Goal: Task Accomplishment & Management: Use online tool/utility

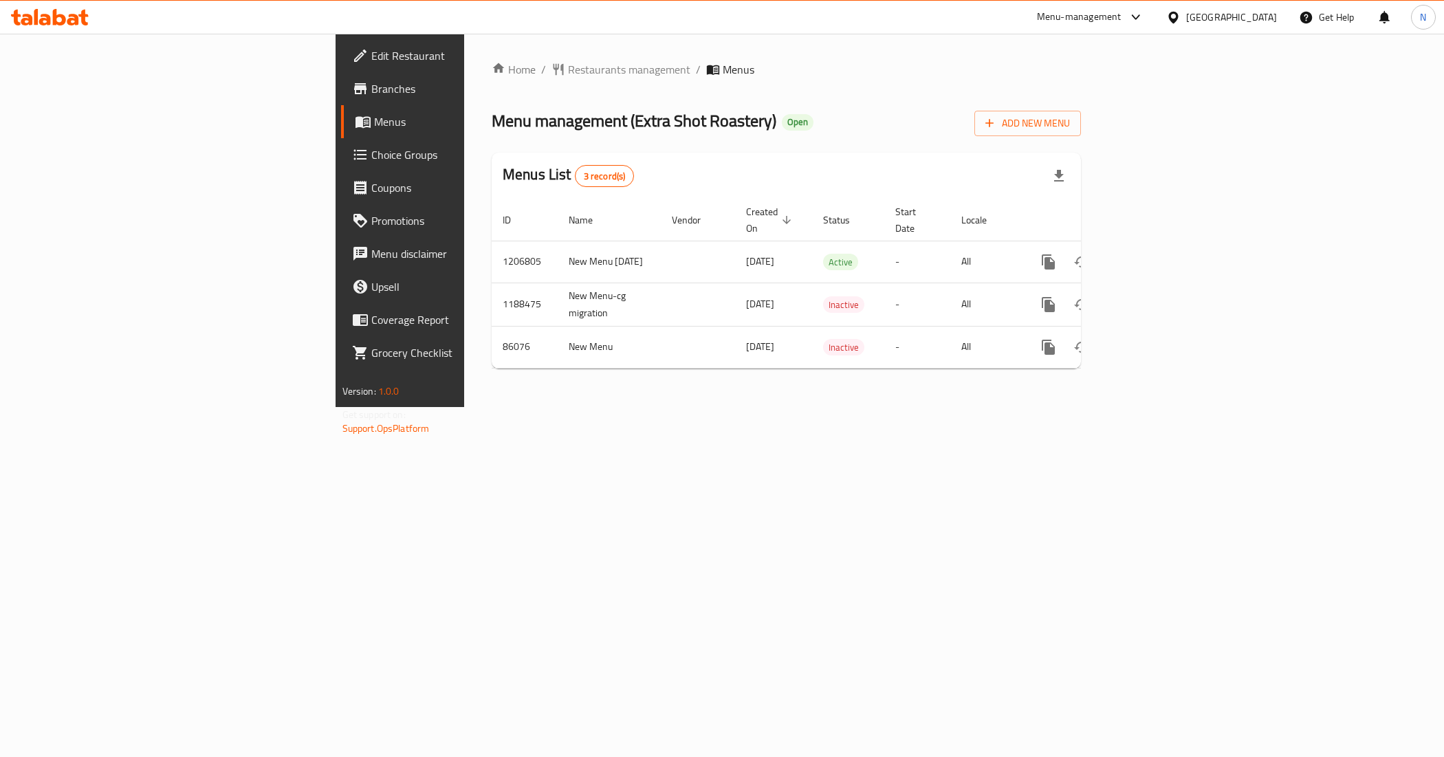
click at [371, 162] on span "Choice Groups" at bounding box center [468, 154] width 195 height 17
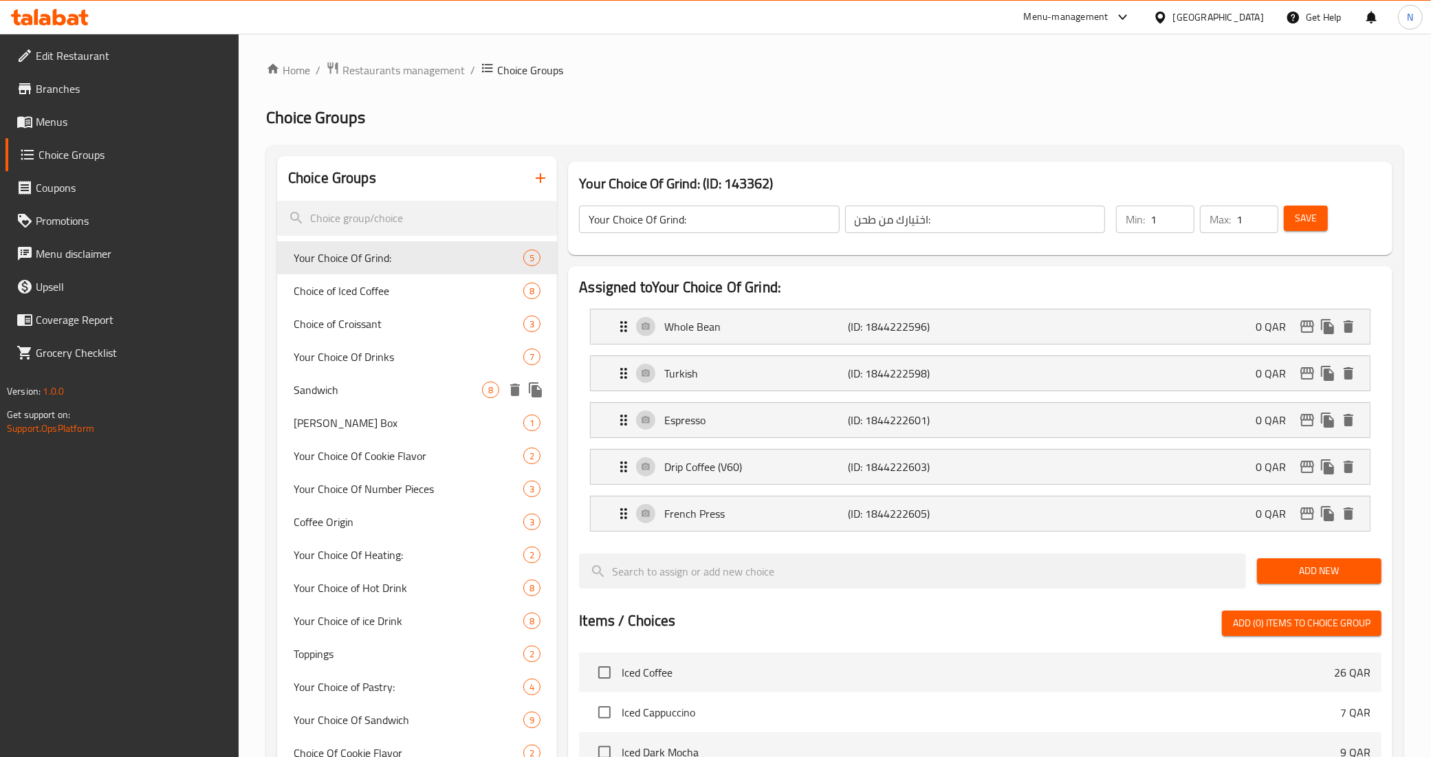
click at [388, 393] on span "Sandwich" at bounding box center [388, 390] width 188 height 17
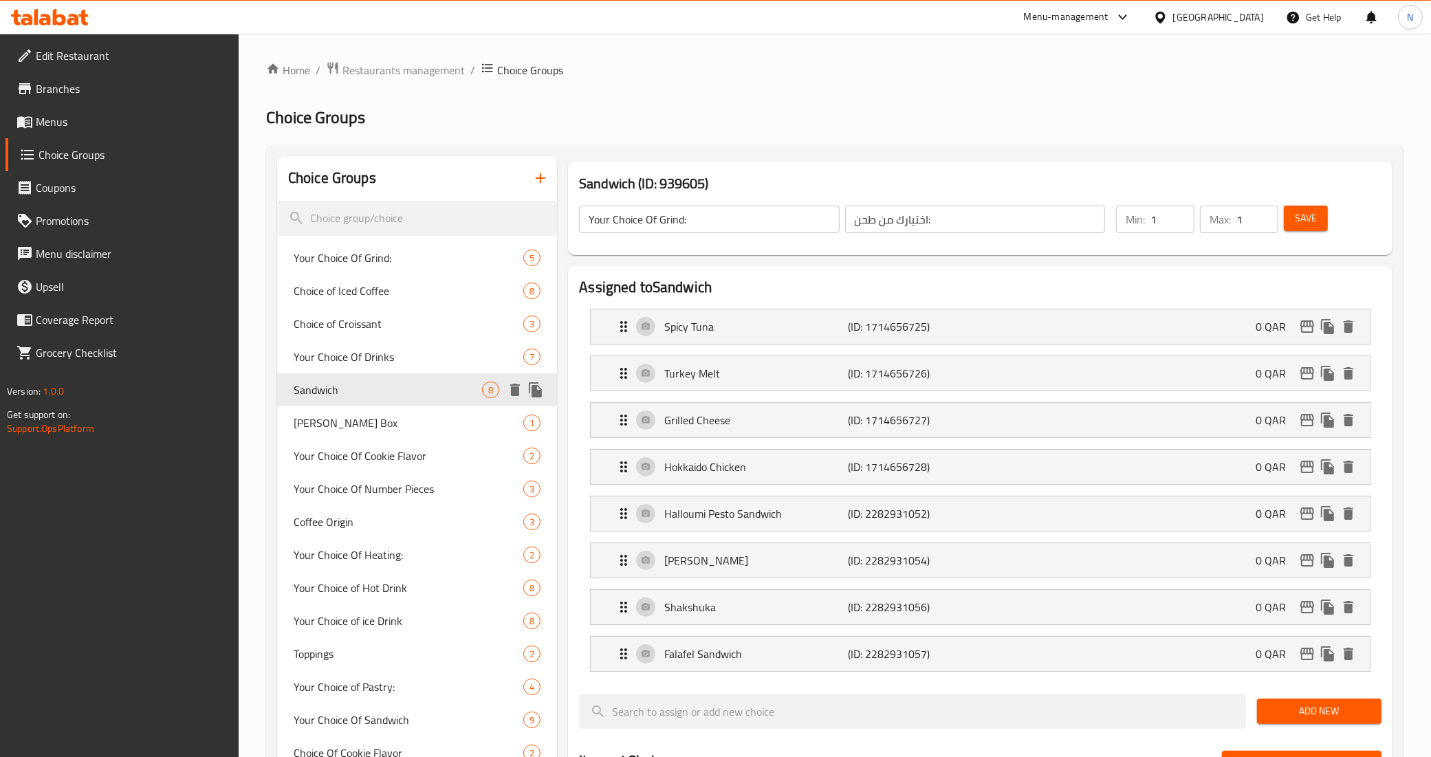
type input "Sandwich"
type input "ساندويتش"
type input "1"
click at [1180, 214] on input "1" at bounding box center [1172, 220] width 44 height 28
click at [1031, 172] on div "Sandwich (ID: 939605) Sandwich ​ ساندويتش ​ Min: 1 ​ Max: 1 ​ Save" at bounding box center [980, 209] width 824 height 94
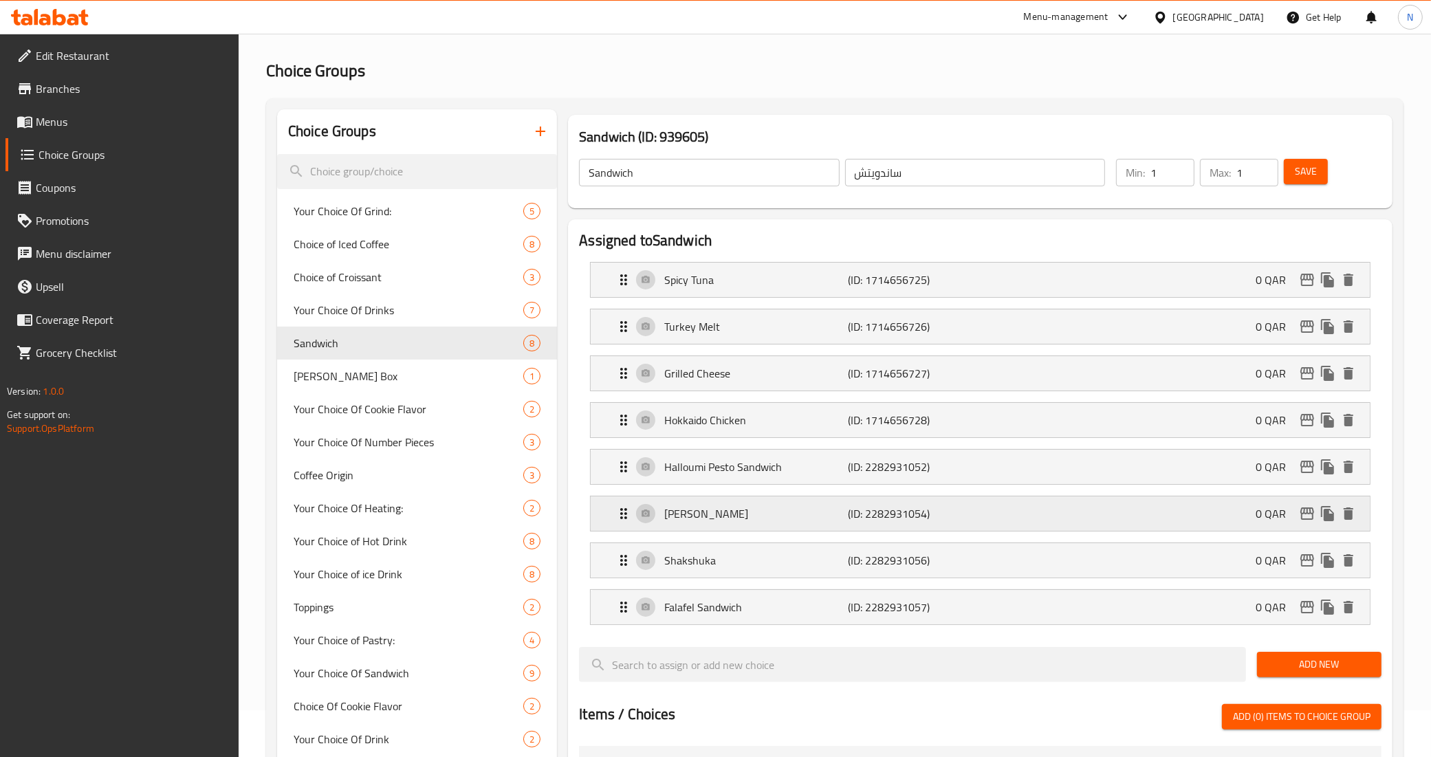
scroll to position [86, 0]
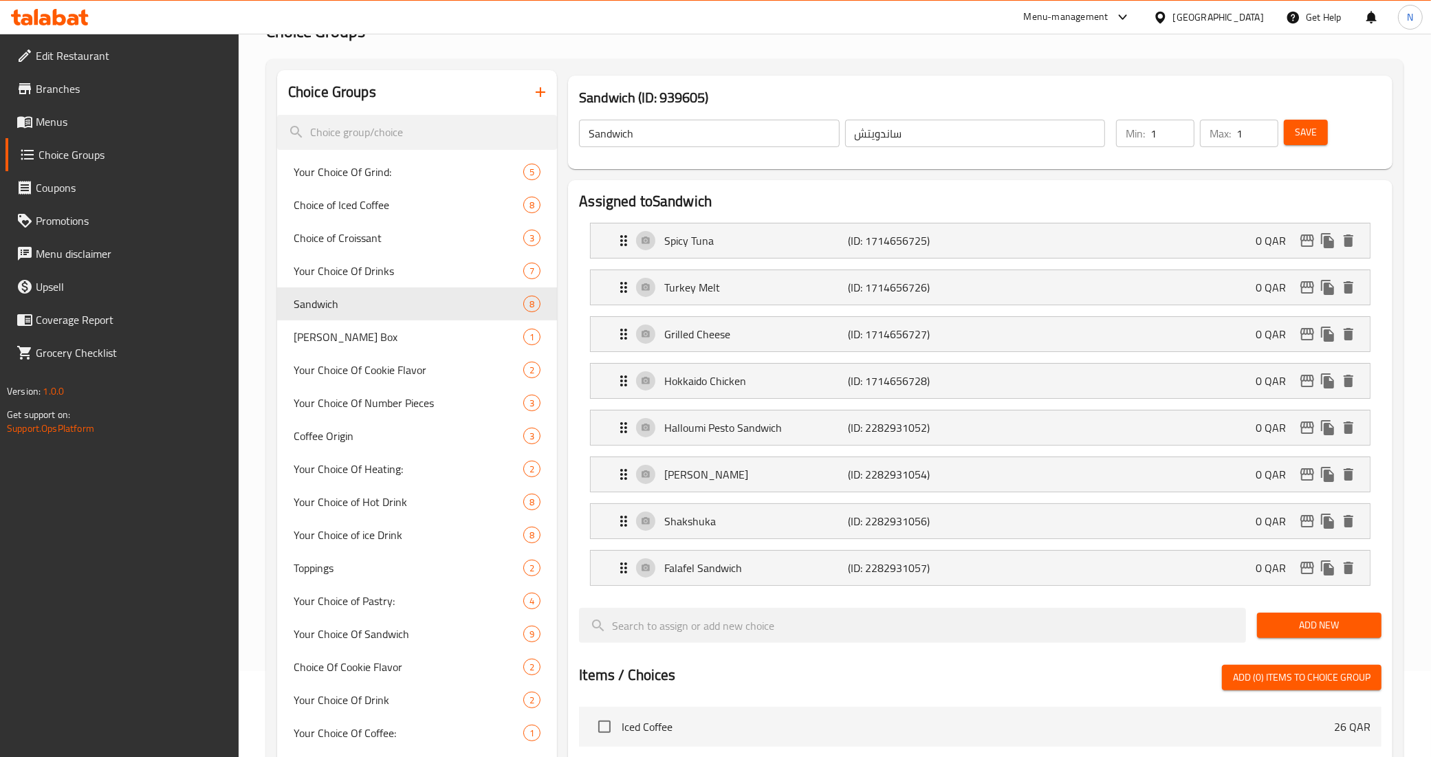
click at [1315, 122] on button "Save" at bounding box center [1306, 132] width 44 height 25
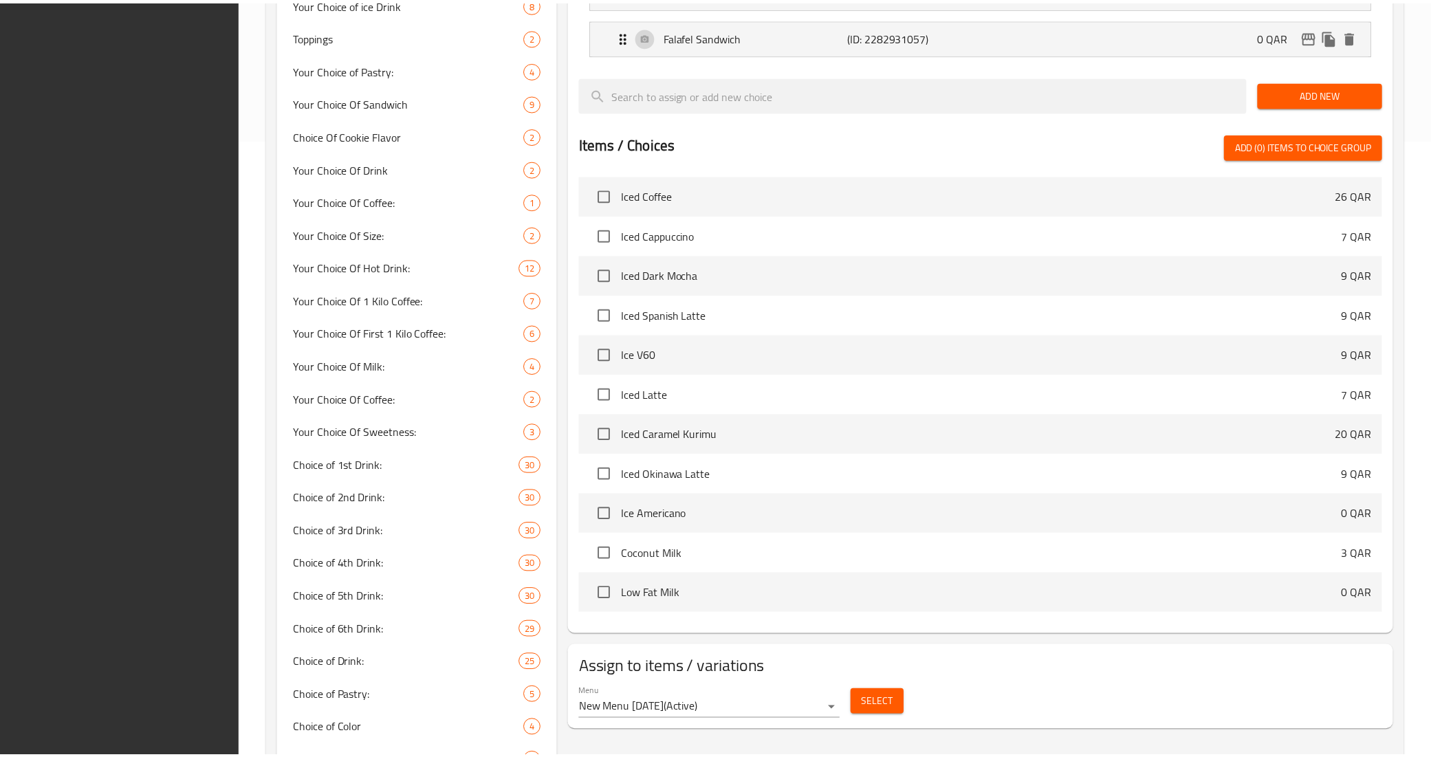
scroll to position [978, 0]
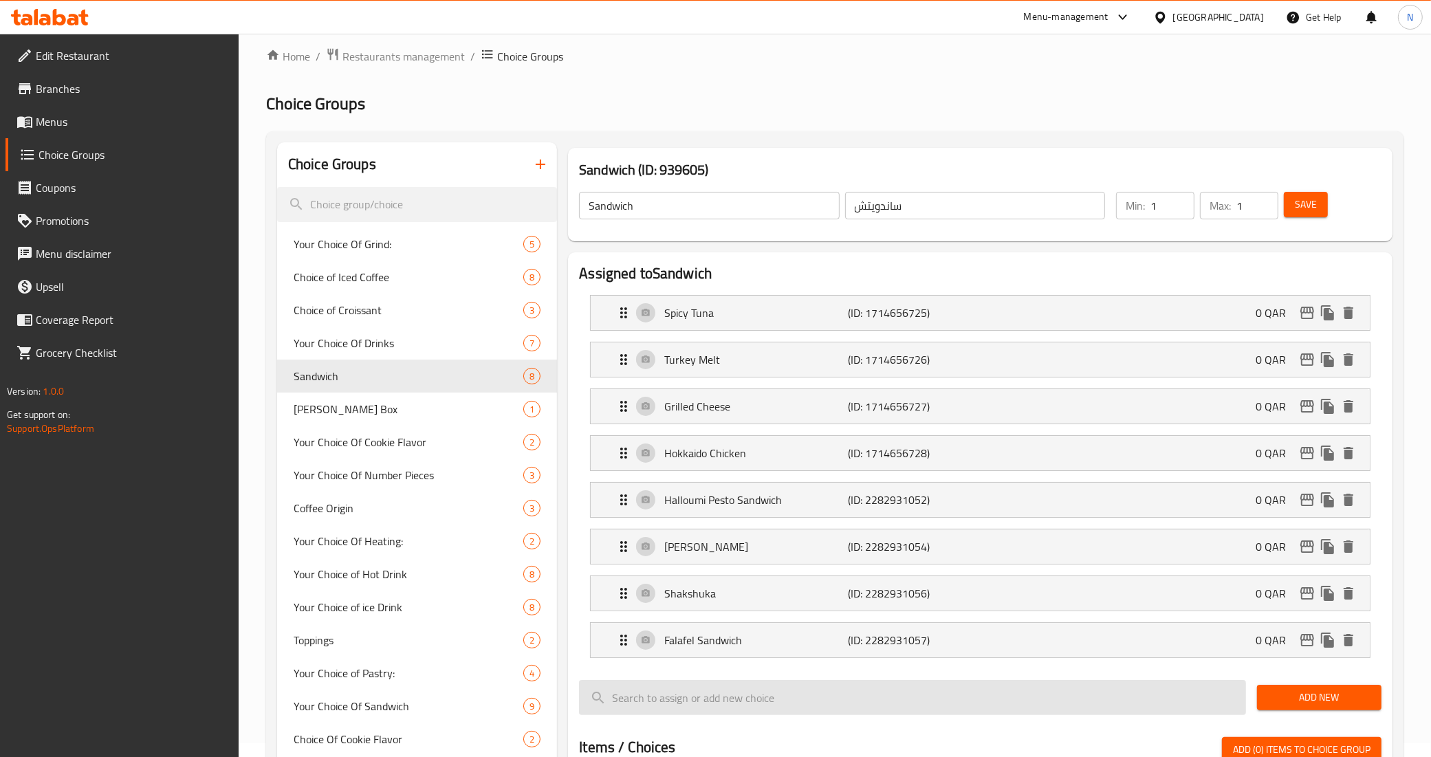
scroll to position [0, 0]
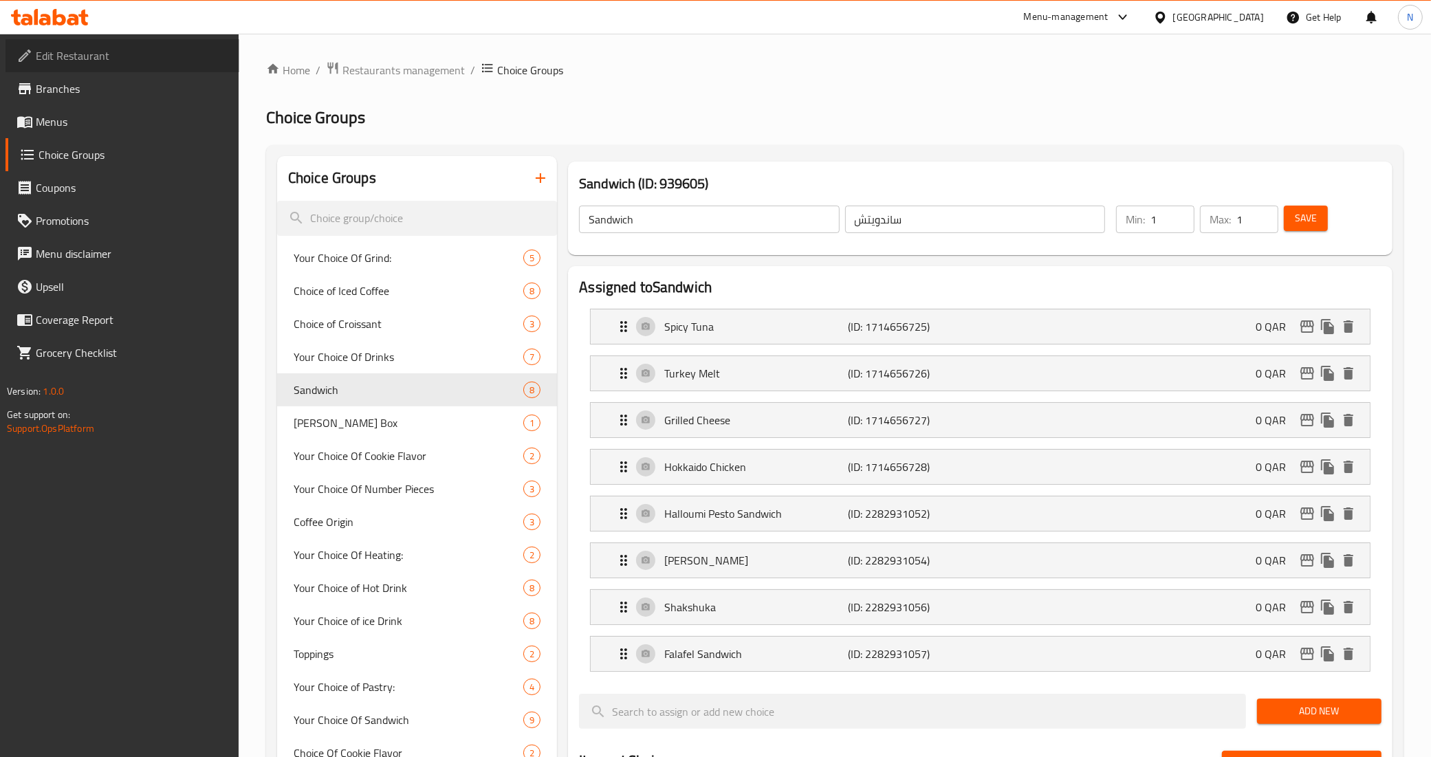
click at [98, 64] on span "Edit Restaurant" at bounding box center [132, 55] width 193 height 17
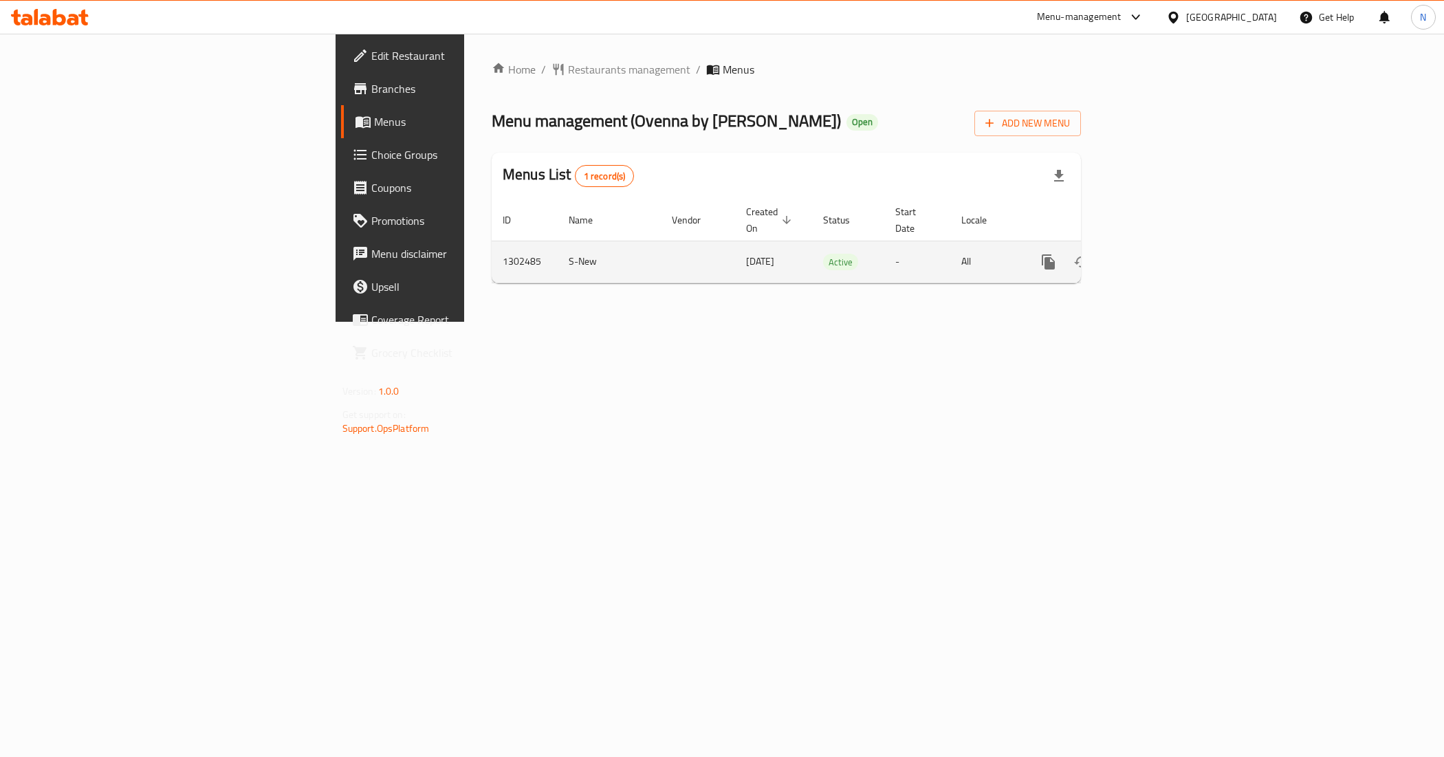
click at [1156, 254] on icon "enhanced table" at bounding box center [1147, 262] width 17 height 17
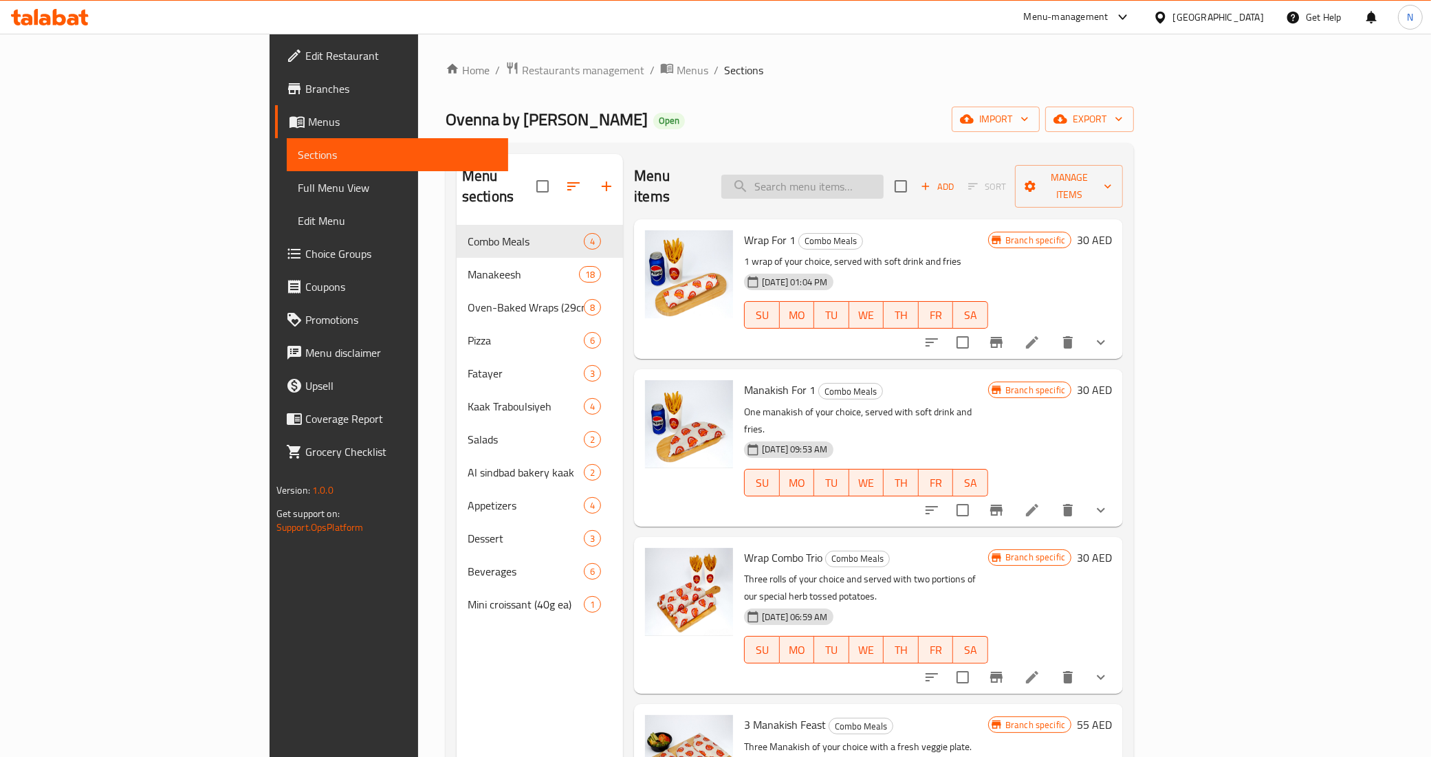
click at [883, 175] on input "search" at bounding box center [802, 187] width 162 height 24
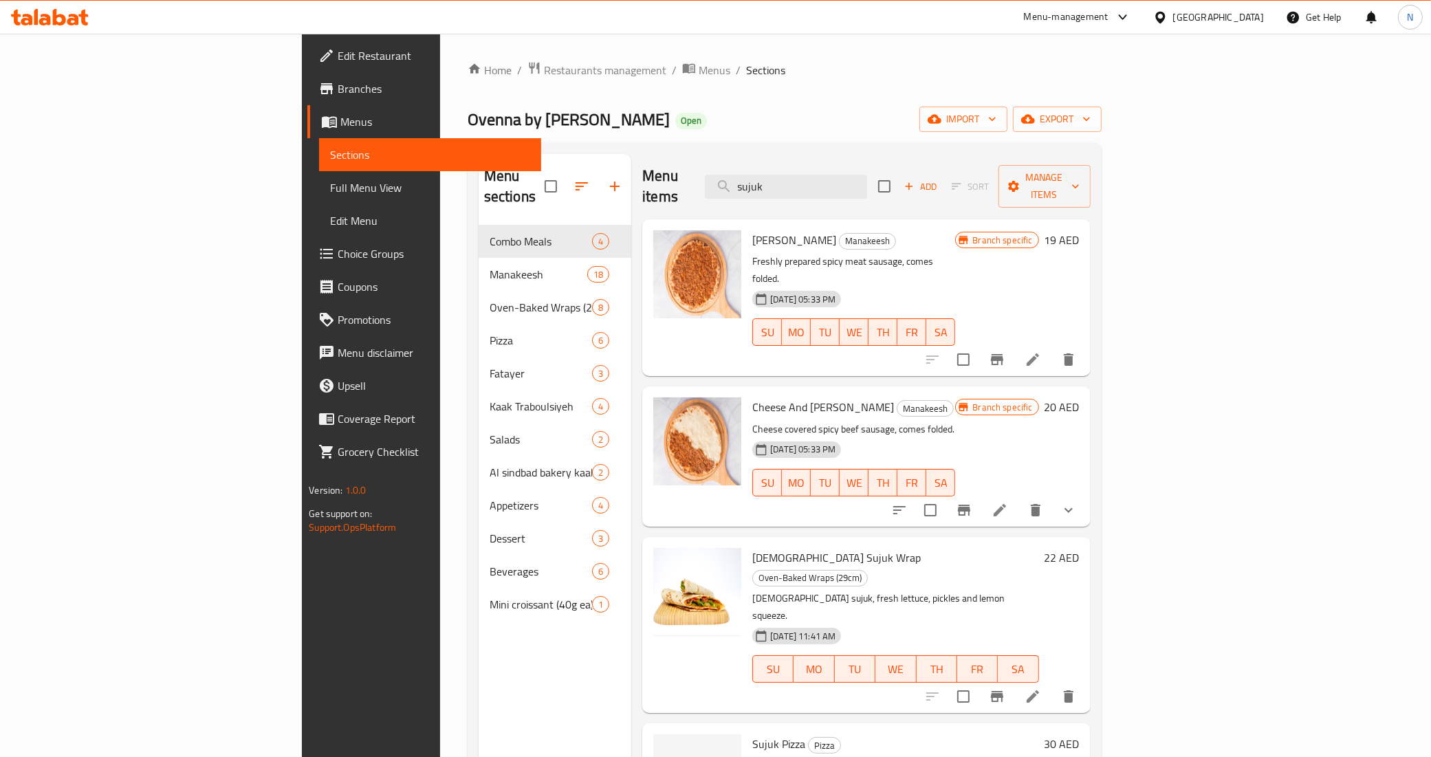
type input "sujuk"
click at [330, 186] on span "Full Menu View" at bounding box center [430, 187] width 200 height 17
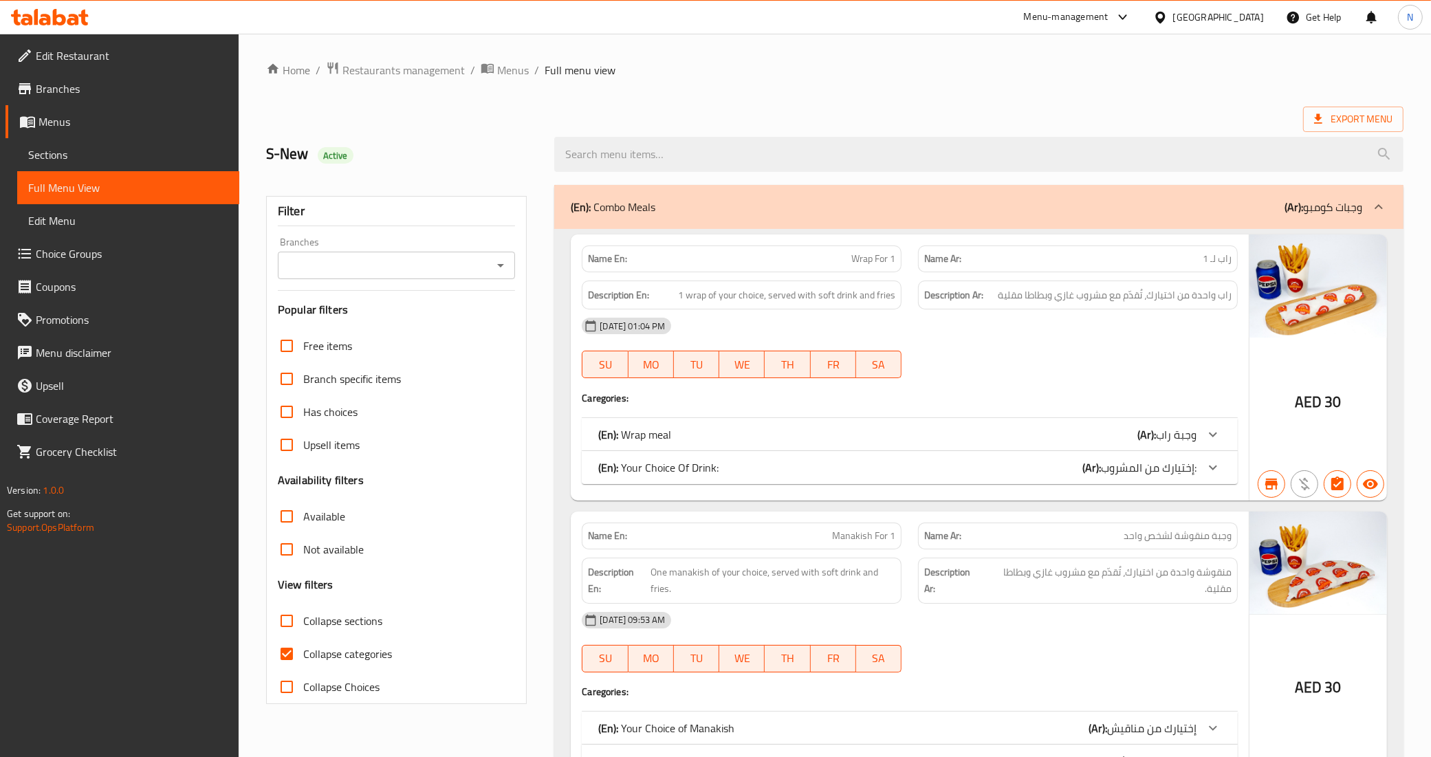
click at [331, 653] on span "Collapse categories" at bounding box center [347, 654] width 89 height 17
click at [303, 653] on input "Collapse categories" at bounding box center [286, 653] width 33 height 33
checkbox input "false"
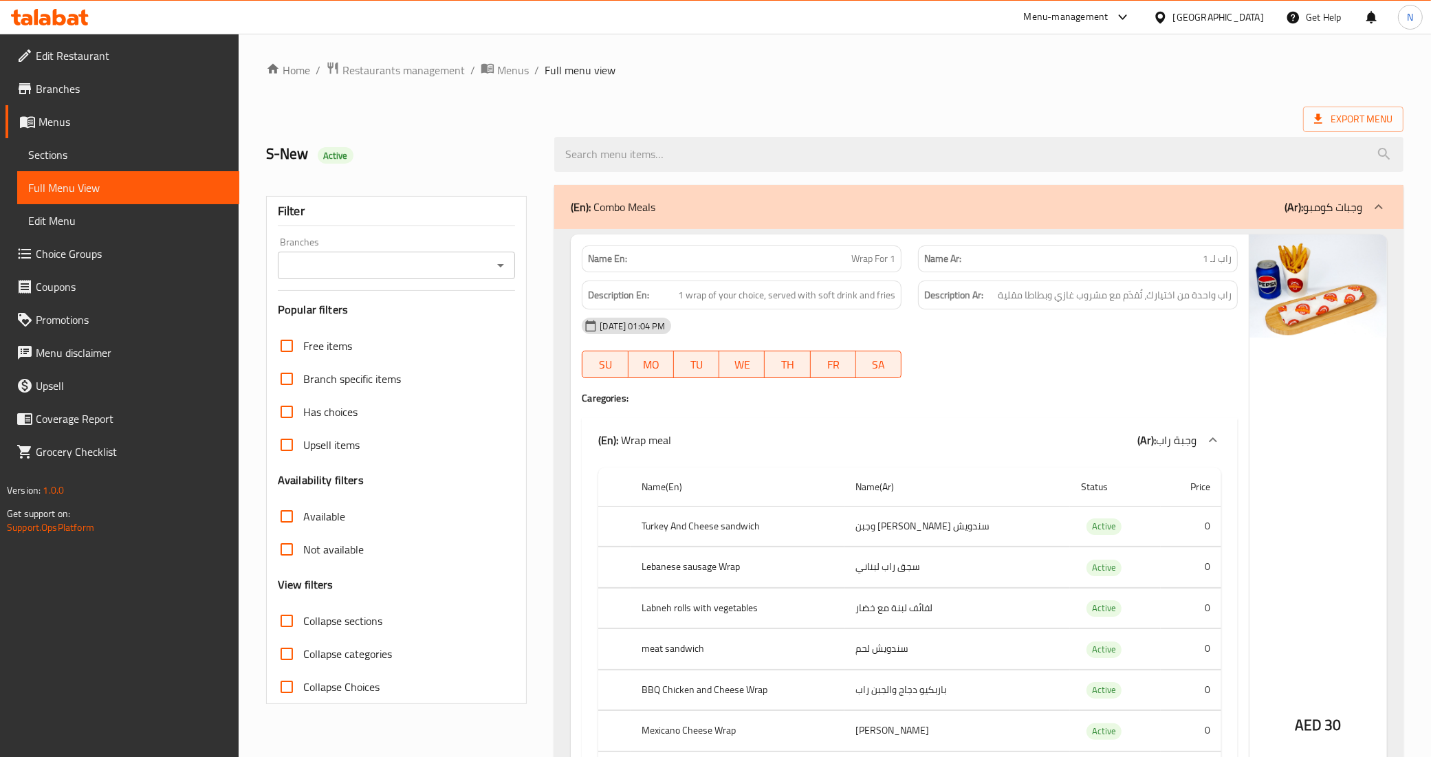
scroll to position [1264, 0]
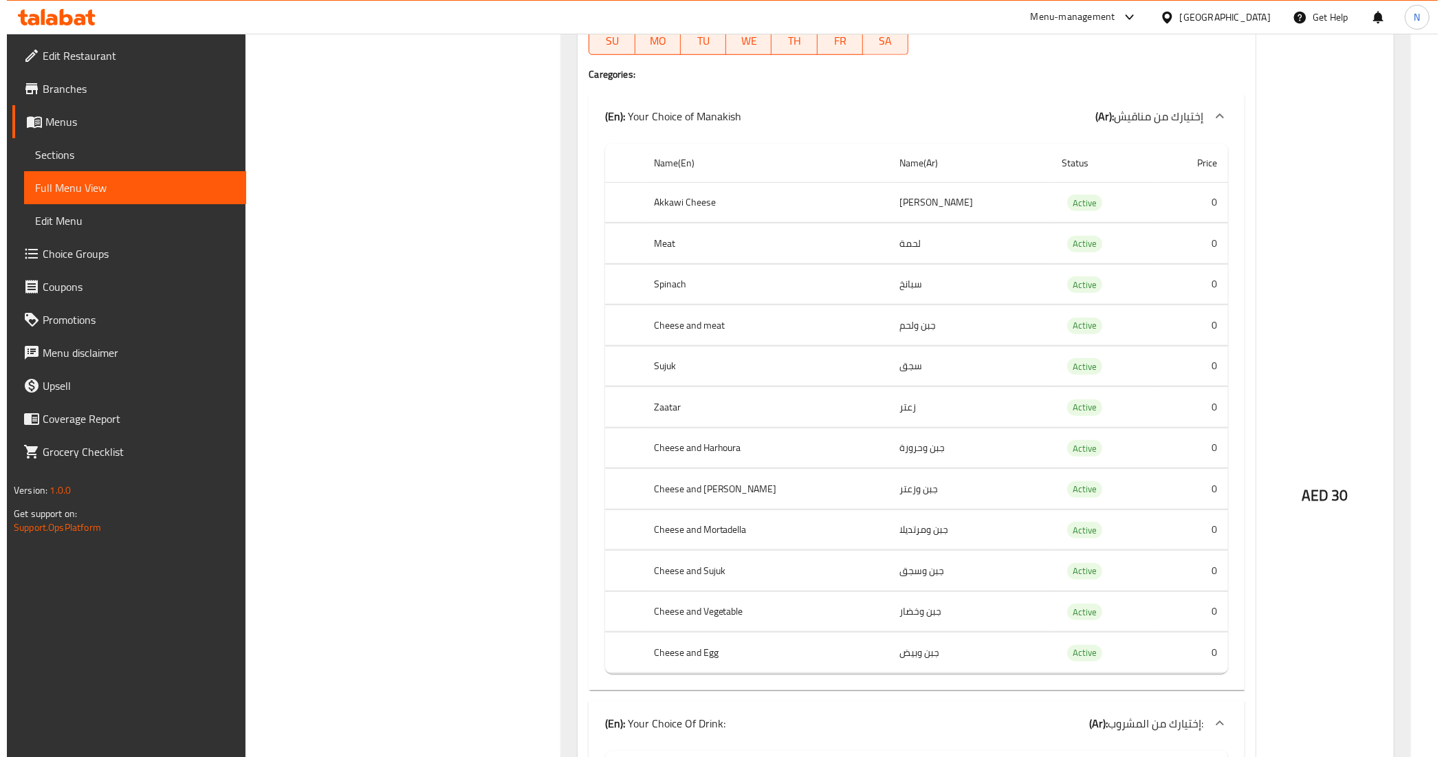
scroll to position [0, 0]
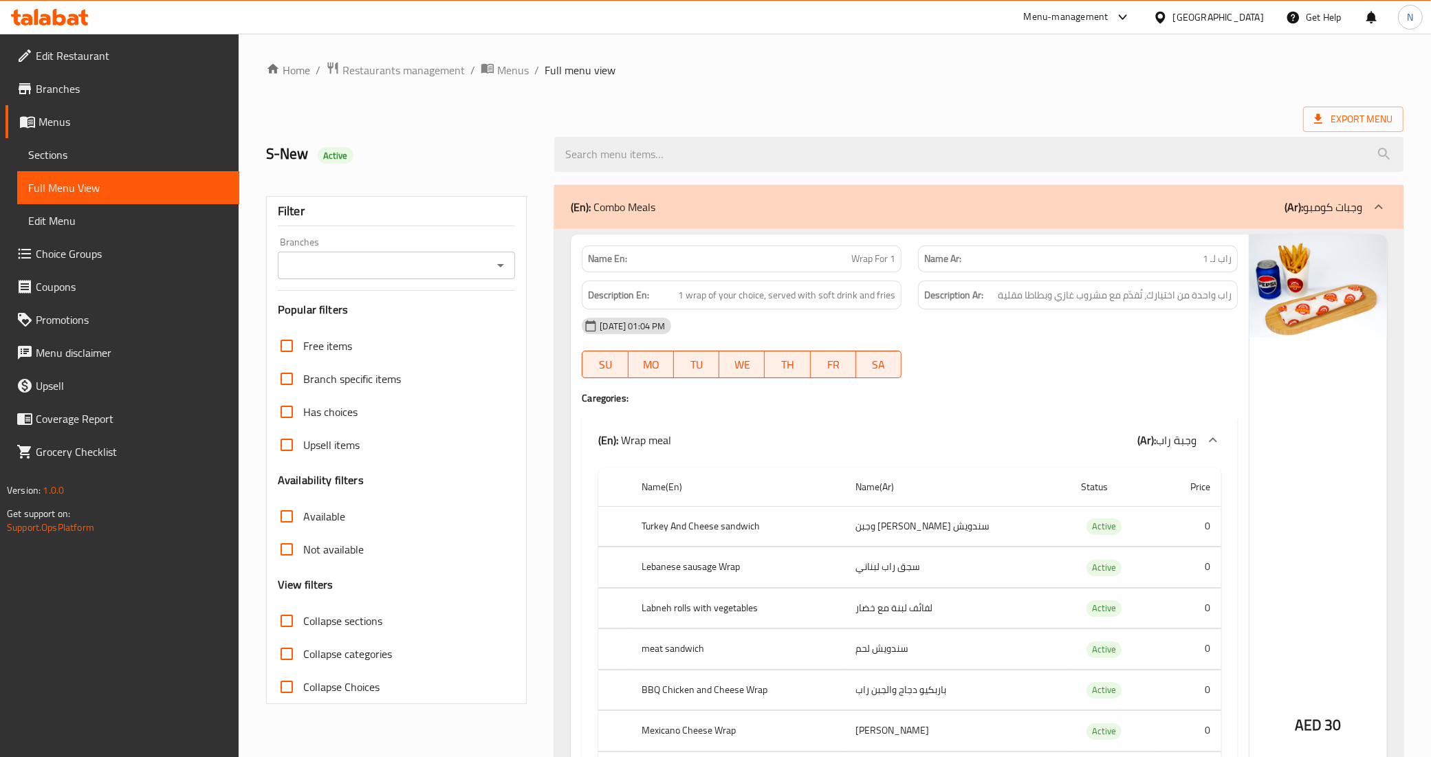
click at [101, 159] on span "Sections" at bounding box center [128, 154] width 200 height 17
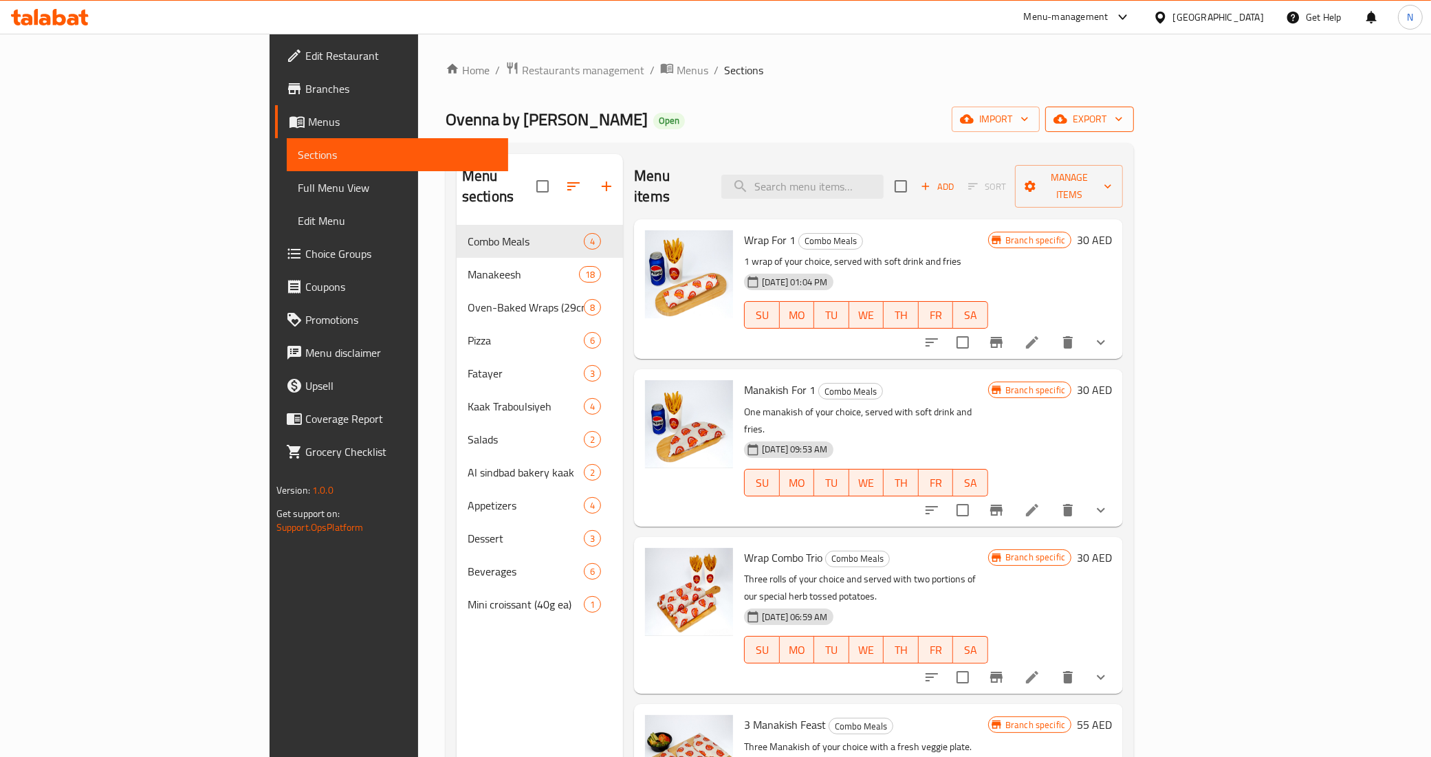
click at [1123, 111] on span "export" at bounding box center [1089, 119] width 67 height 17
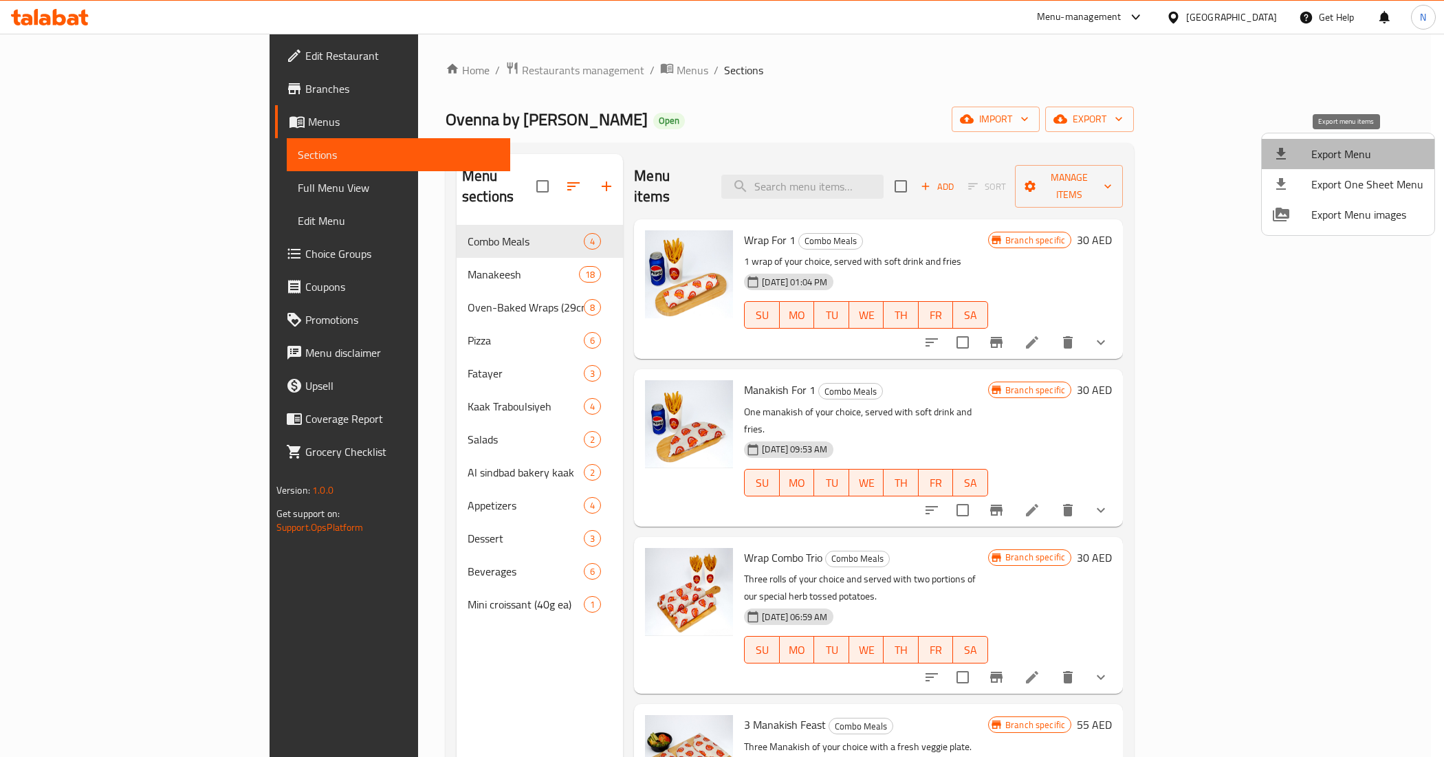
click at [1369, 156] on span "Export Menu" at bounding box center [1367, 154] width 112 height 17
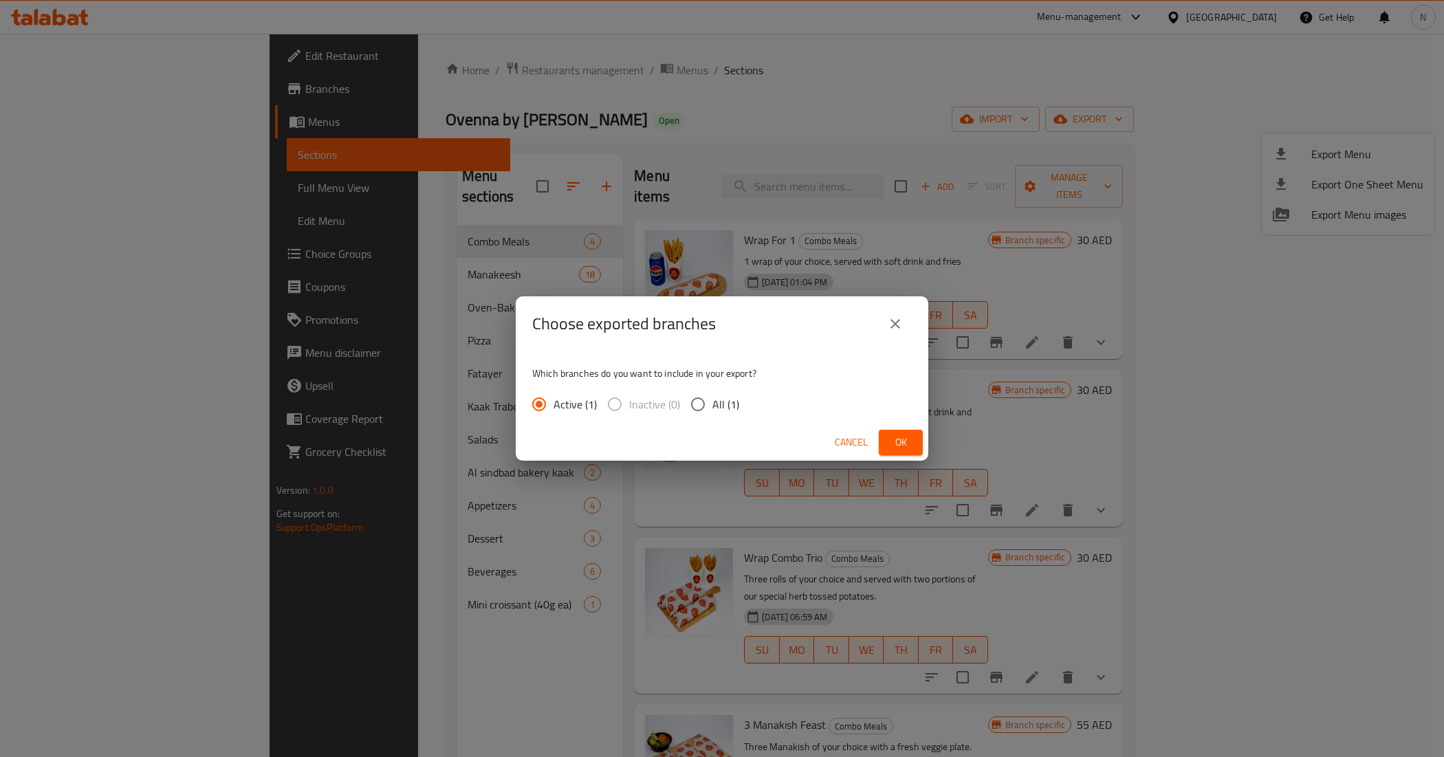
click at [708, 410] on input "All (1)" at bounding box center [697, 404] width 29 height 29
radio input "true"
click at [916, 447] on button "Ok" at bounding box center [901, 442] width 44 height 25
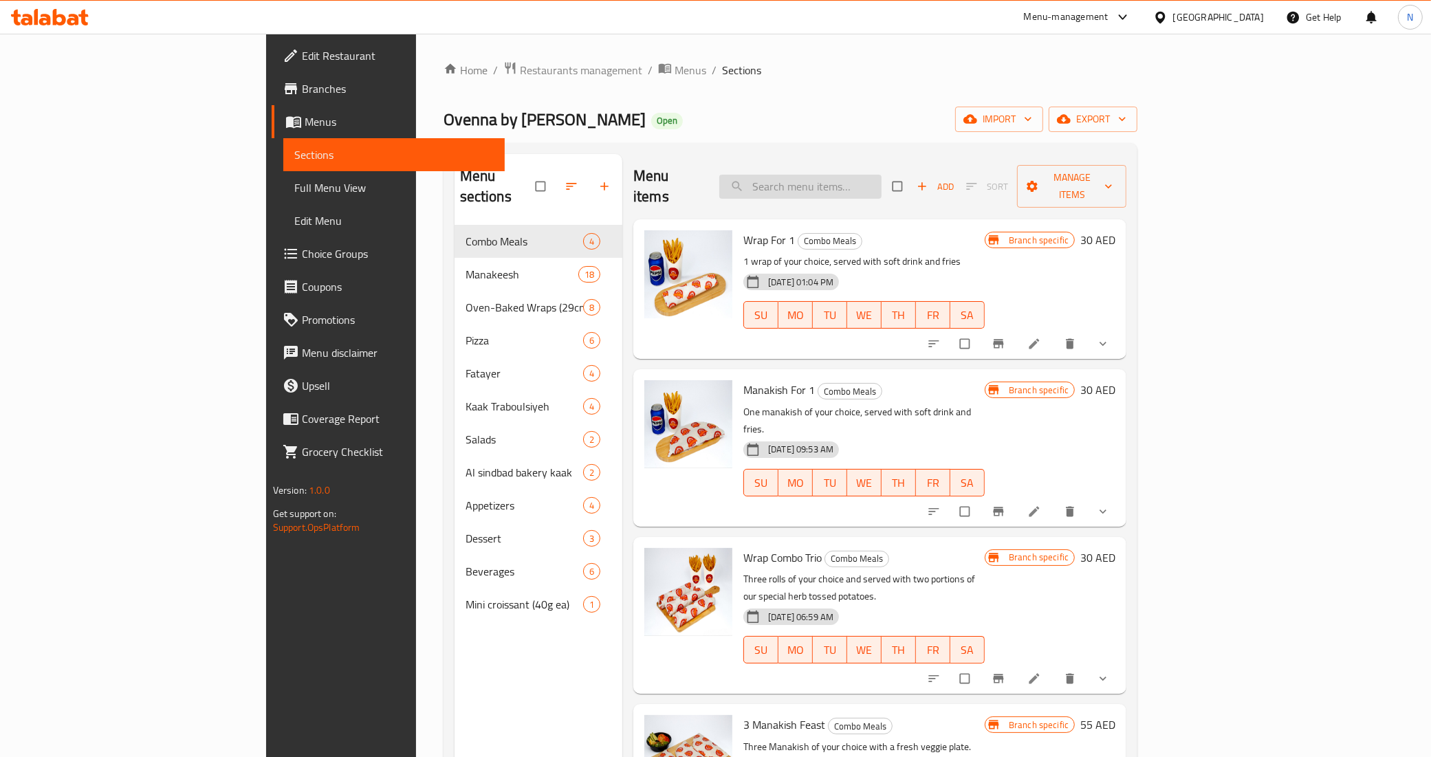
click at [850, 187] on input "search" at bounding box center [800, 187] width 162 height 24
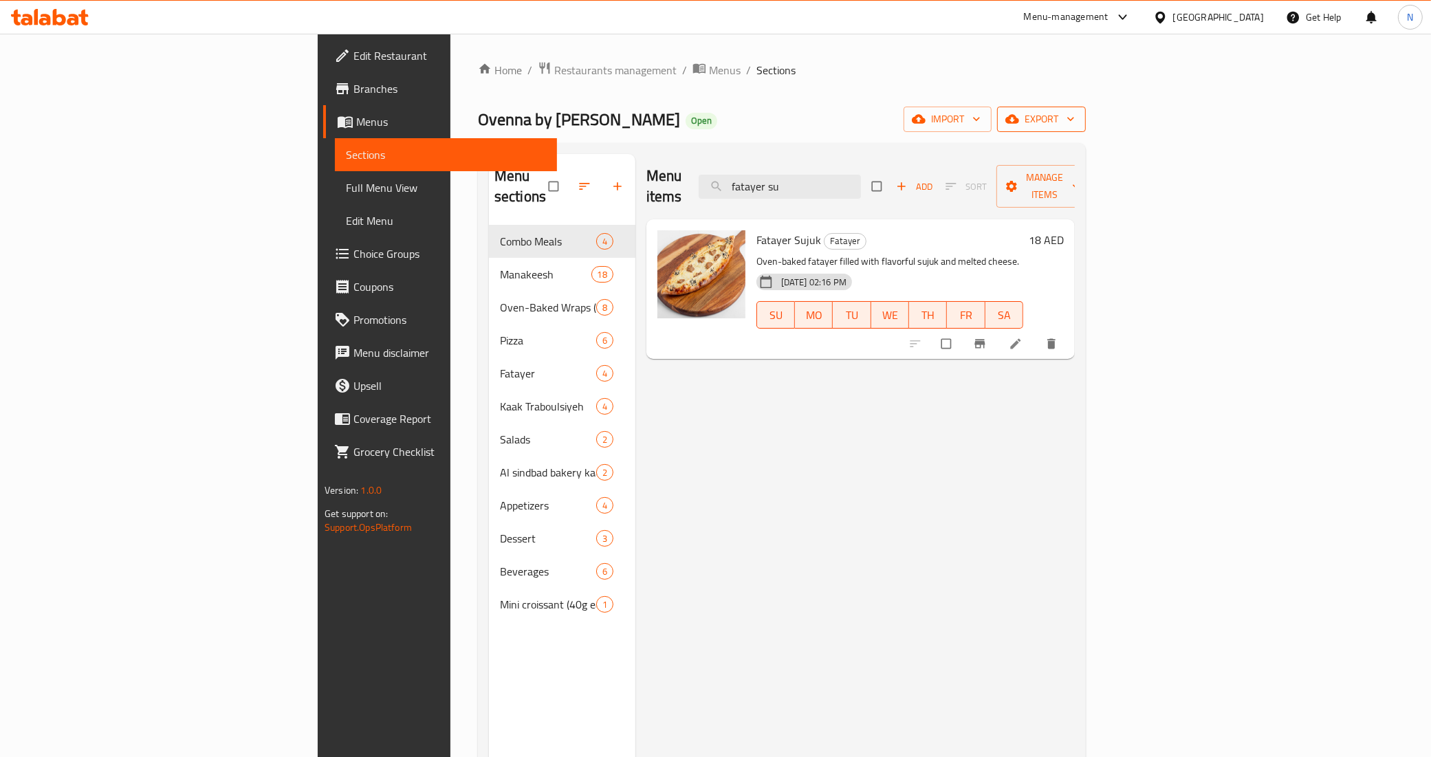
type input "fatayer su"
click at [1086, 108] on button "export" at bounding box center [1041, 119] width 89 height 25
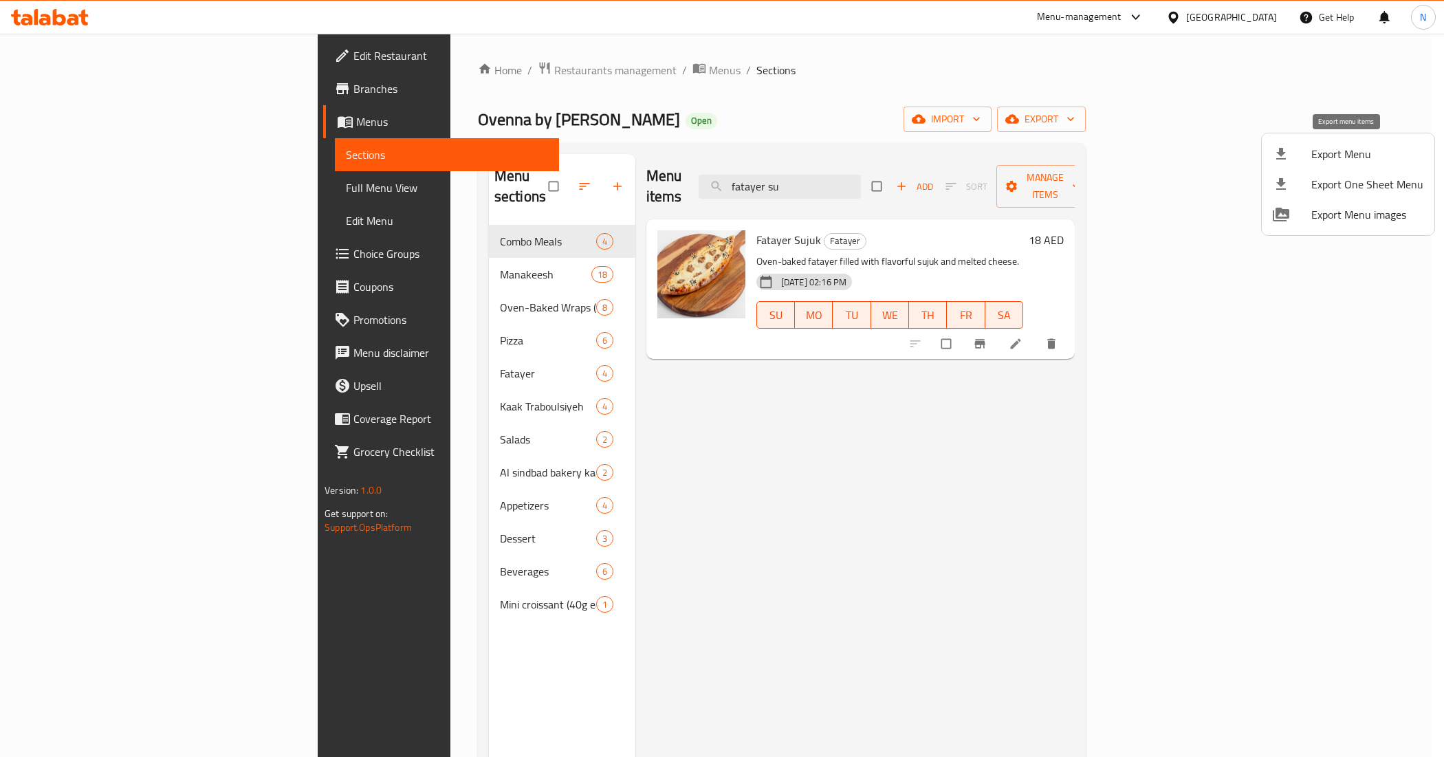
click at [1356, 146] on span "Export Menu" at bounding box center [1367, 154] width 112 height 17
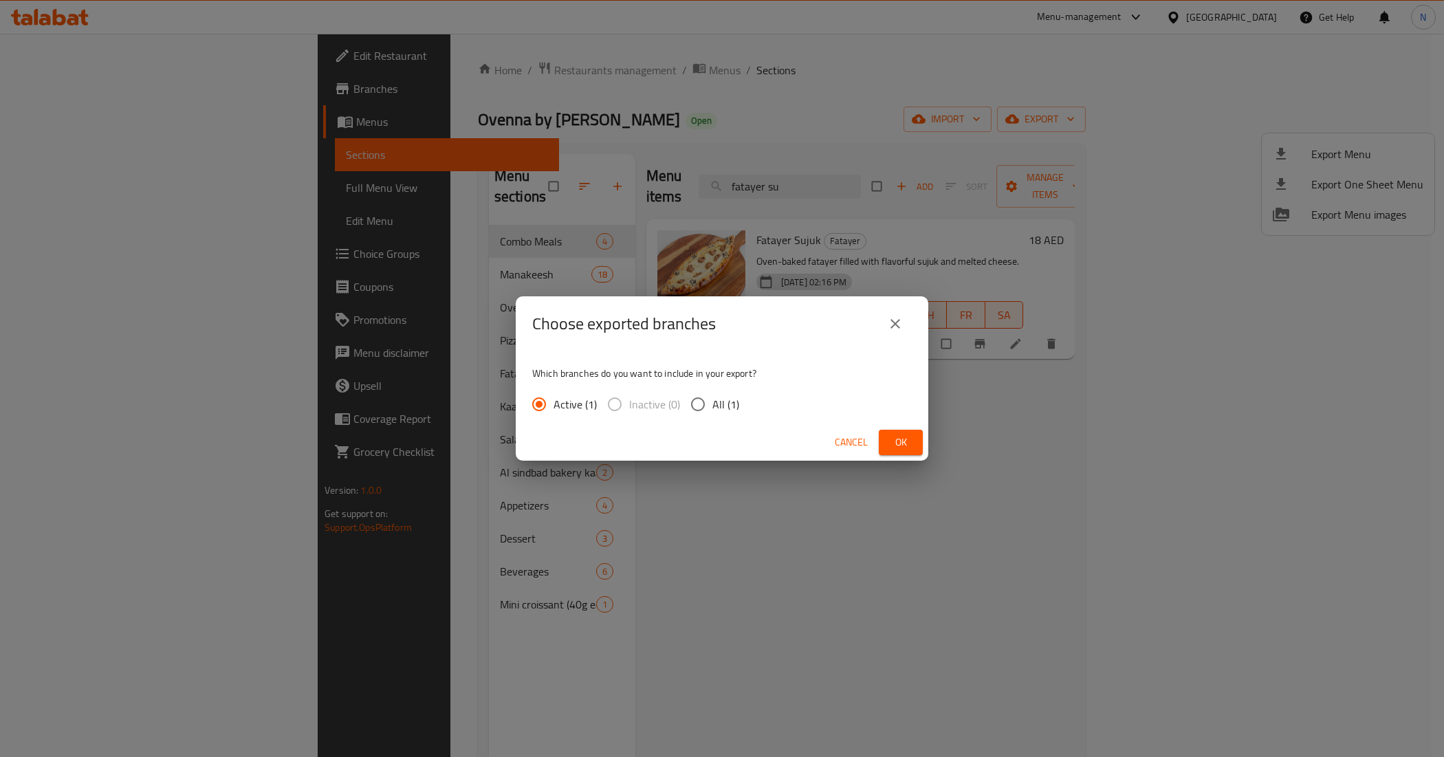
click at [727, 407] on span "All (1)" at bounding box center [725, 404] width 27 height 17
click at [712, 407] on input "All (1)" at bounding box center [697, 404] width 29 height 29
radio input "true"
click at [914, 443] on button "Ok" at bounding box center [901, 442] width 44 height 25
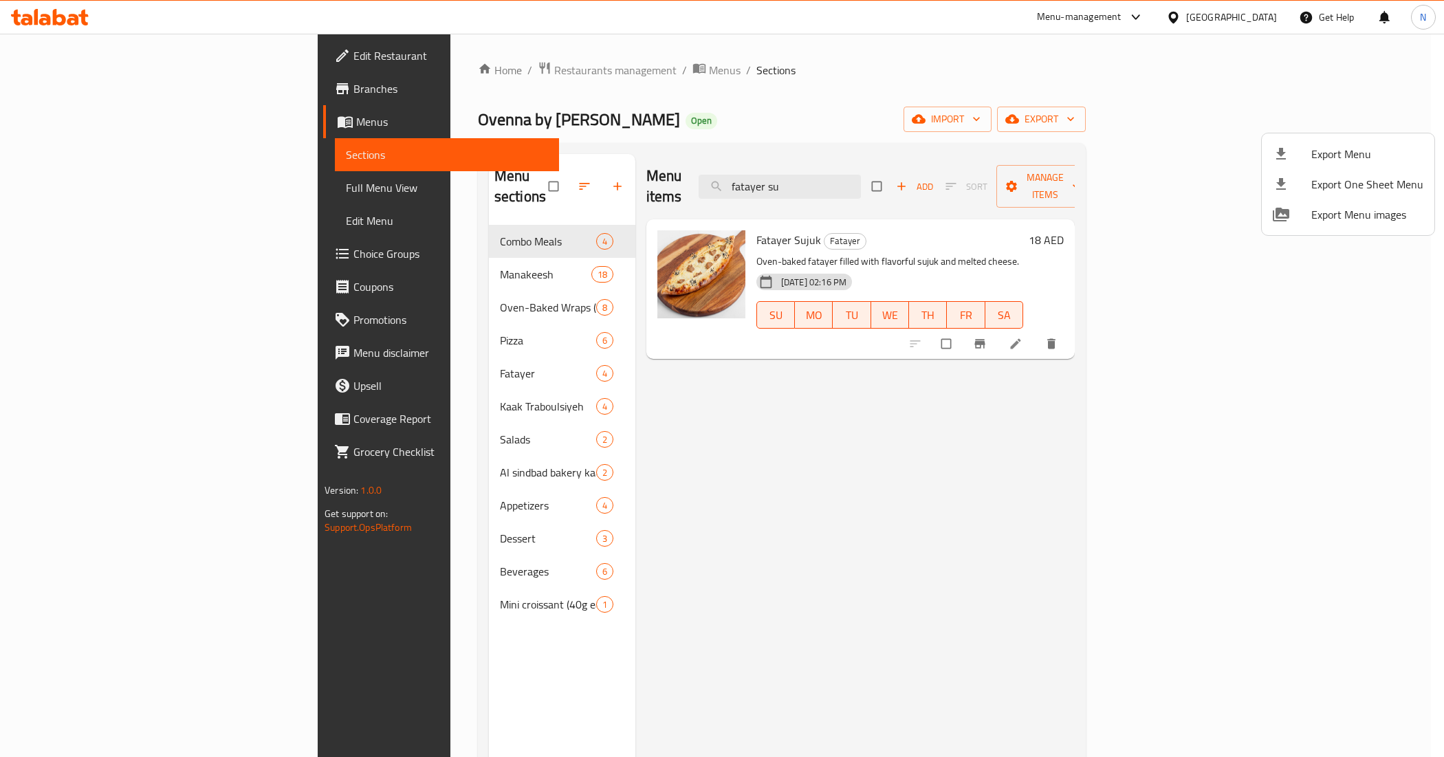
drag, startPoint x: 741, startPoint y: 679, endPoint x: 615, endPoint y: 709, distance: 129.2
click at [741, 679] on div at bounding box center [722, 378] width 1444 height 757
